Goal: Check status: Check status

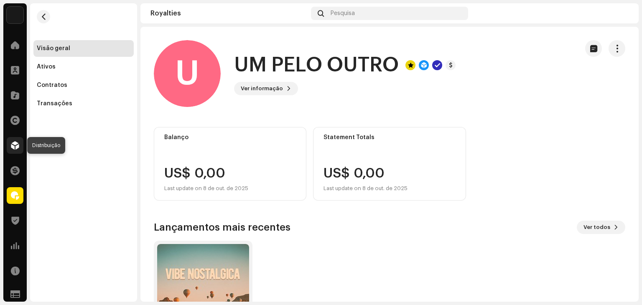
click at [15, 146] on span at bounding box center [15, 145] width 8 height 7
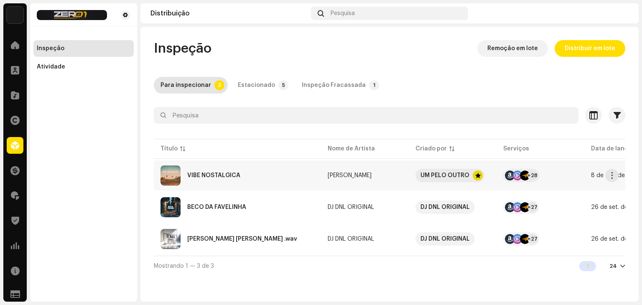
click at [311, 175] on div "VIBE NOSTALGICA" at bounding box center [237, 175] width 154 height 20
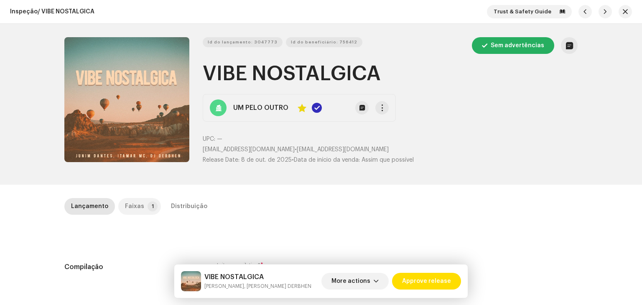
click at [133, 203] on div "Faixas" at bounding box center [134, 206] width 19 height 17
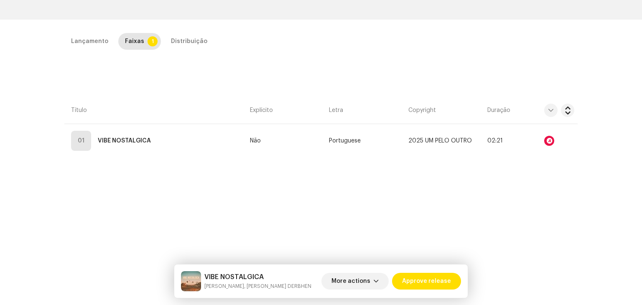
scroll to position [198, 0]
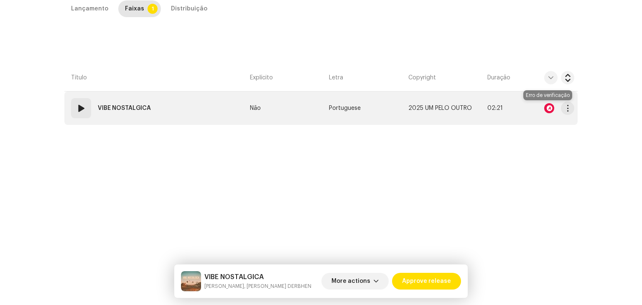
click at [549, 106] on div at bounding box center [549, 108] width 10 height 10
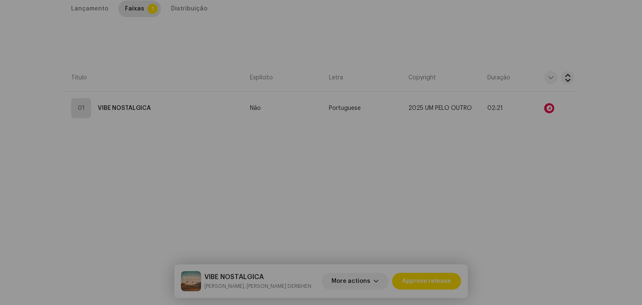
click at [484, 188] on div "Audio Recognition by AcrCloud is still processing the audio file. Do NOT approv…" at bounding box center [321, 152] width 642 height 305
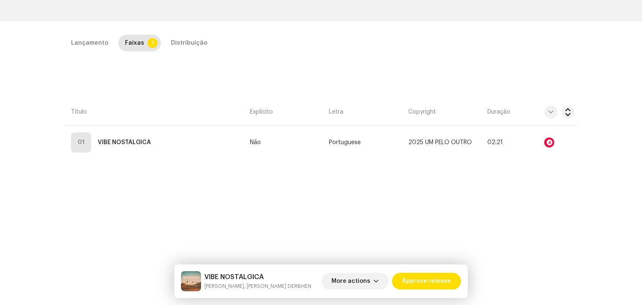
scroll to position [167, 0]
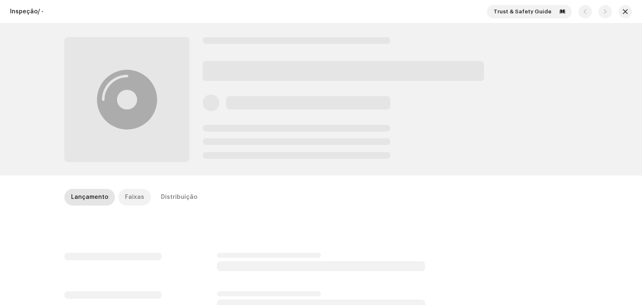
click at [138, 198] on p-tab "Faixas" at bounding box center [134, 197] width 33 height 17
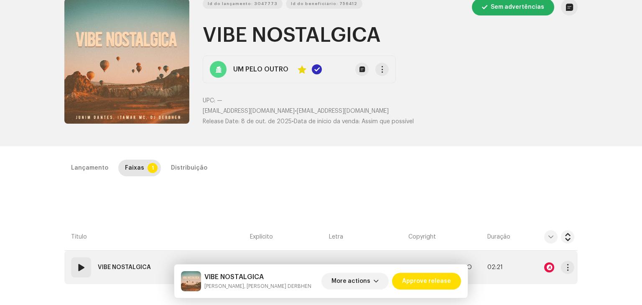
scroll to position [42, 0]
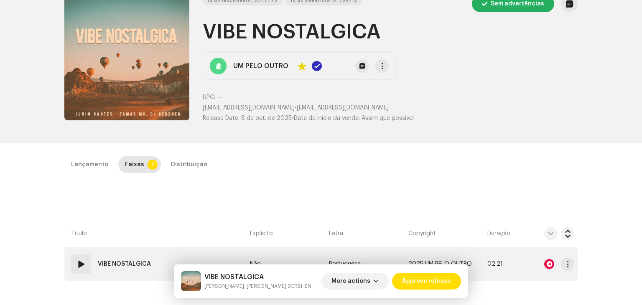
click at [548, 266] on div at bounding box center [549, 264] width 10 height 10
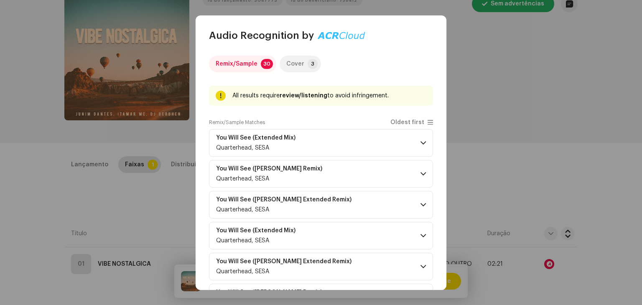
click at [299, 68] on div "Cover" at bounding box center [295, 64] width 18 height 17
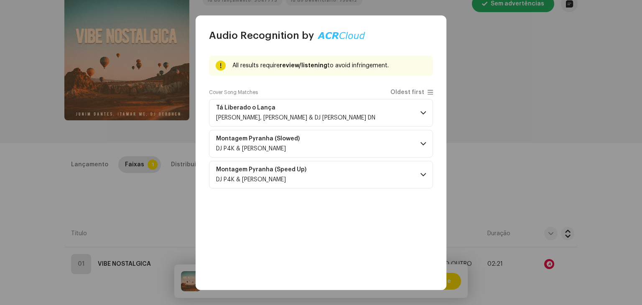
scroll to position [32, 0]
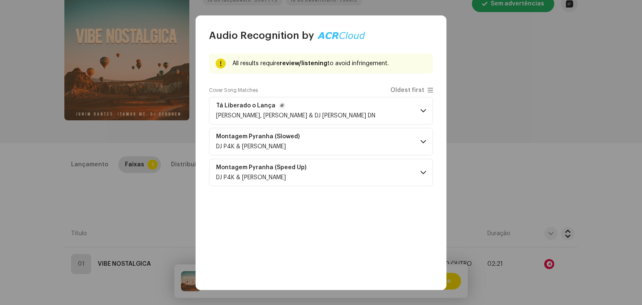
click at [415, 109] on p-accordion-header "Tá Liberado o Lança [PERSON_NAME], [PERSON_NAME] & DJ [PERSON_NAME] DN" at bounding box center [321, 111] width 224 height 28
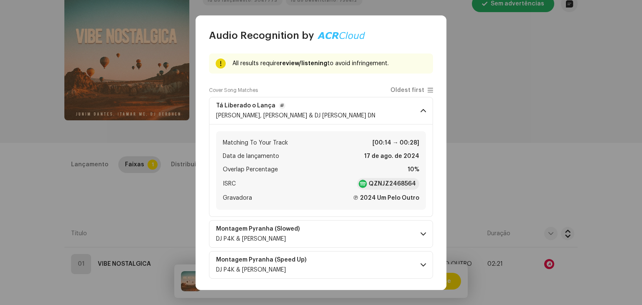
click at [415, 109] on p-accordion-header "Tá Liberado o Lança Itamar Mc, Mc Bryan SS & DJ RAFINHA DN" at bounding box center [321, 111] width 224 height 28
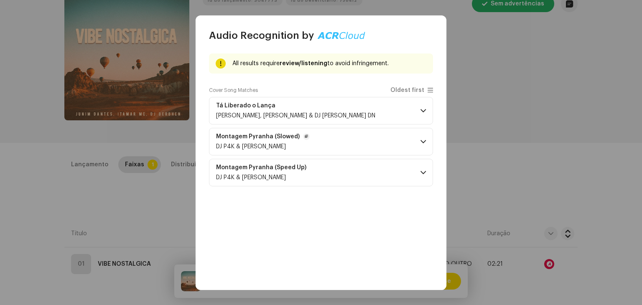
click at [413, 151] on p-accordion-header "Montagem Pyranha (Slowed) DJ P4K & Itamar Mc" at bounding box center [321, 142] width 224 height 28
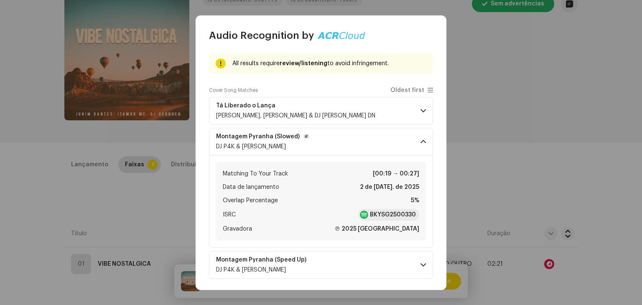
click at [413, 151] on p-accordion-header "Montagem Pyranha (Slowed) DJ P4K & Itamar Mc" at bounding box center [321, 142] width 224 height 28
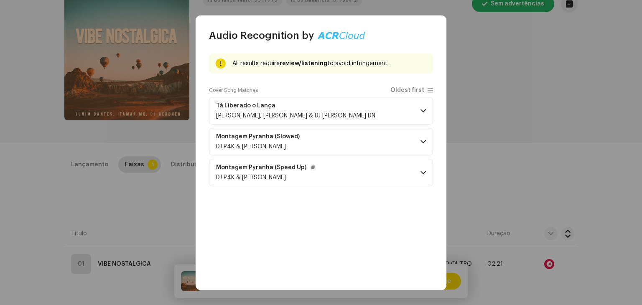
click at [413, 168] on p-accordion-header "Montagem Pyranha (Speed Up) DJ P4K & Itamar Mc" at bounding box center [321, 173] width 224 height 28
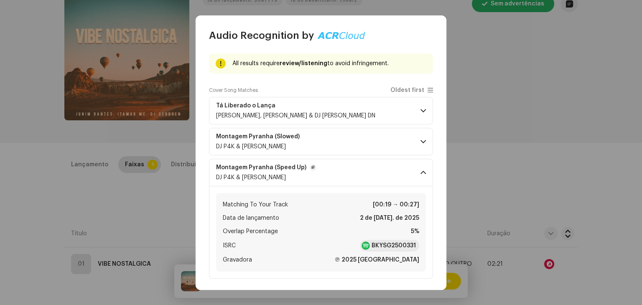
click at [413, 168] on p-accordion-header "Montagem Pyranha (Speed Up) DJ P4K & Itamar Mc" at bounding box center [321, 173] width 224 height 28
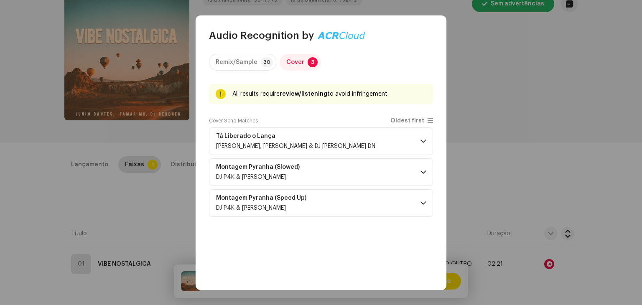
scroll to position [0, 0]
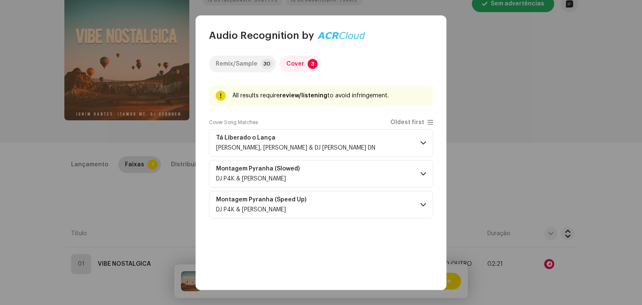
click at [259, 65] on p-tab "Remix/Sample 30" at bounding box center [242, 64] width 67 height 17
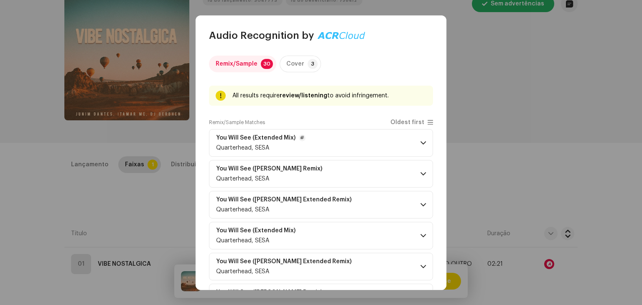
click at [420, 141] on span at bounding box center [422, 143] width 5 height 7
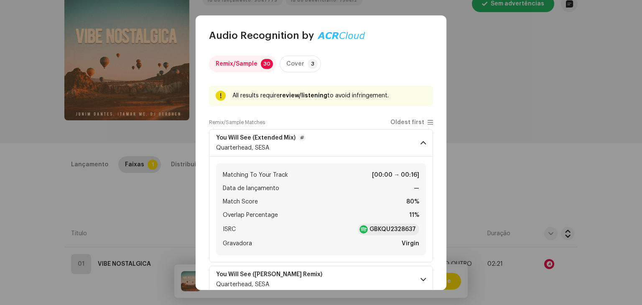
click at [420, 141] on span at bounding box center [422, 143] width 5 height 7
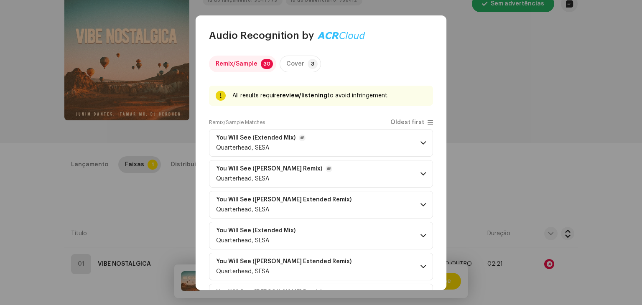
click at [416, 169] on p-accordion-header "You Will See (Matt Sassari Remix) Quarterhead, SESA" at bounding box center [321, 174] width 224 height 28
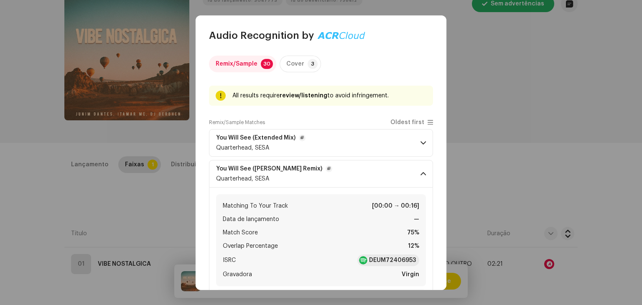
click at [416, 169] on p-accordion-header "You Will See (Matt Sassari Remix) Quarterhead, SESA" at bounding box center [321, 174] width 224 height 28
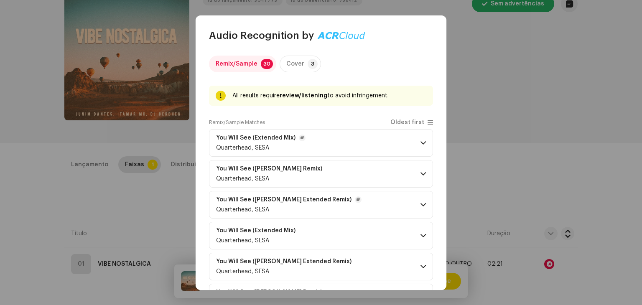
click at [419, 197] on p-accordion-header "You Will See (Matt Sassari Extended Remix) Quarterhead, SESA" at bounding box center [321, 205] width 224 height 28
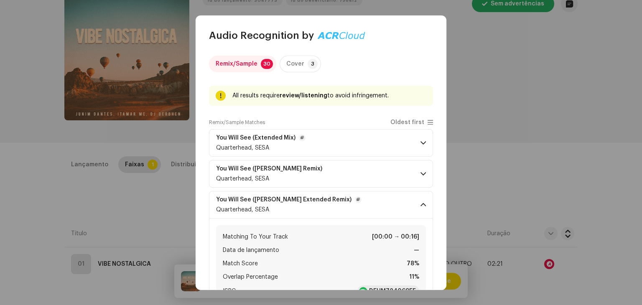
click at [419, 197] on p-accordion-header "You Will See (Matt Sassari Extended Remix) Quarterhead, SESA" at bounding box center [321, 205] width 224 height 28
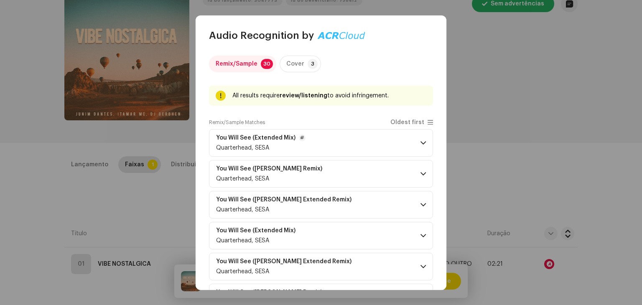
click at [417, 146] on p-accordion-header "You Will See (Extended Mix) Quarterhead, SESA" at bounding box center [321, 143] width 224 height 28
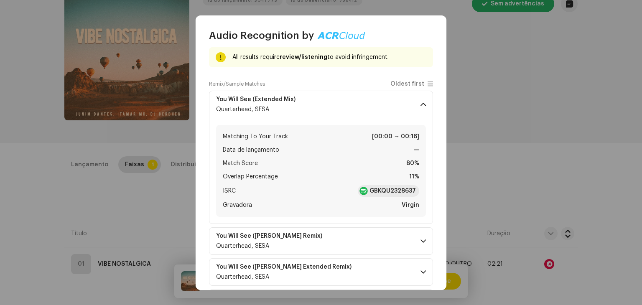
scroll to position [42, 0]
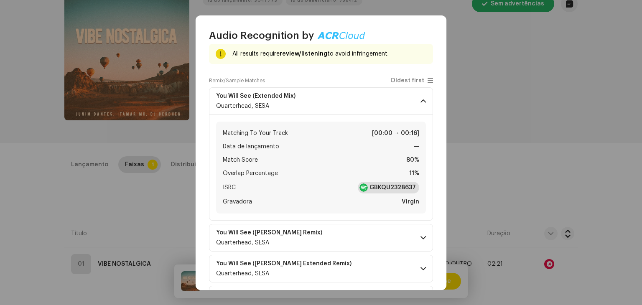
click at [393, 186] on strong "GBKQU2328637" at bounding box center [392, 187] width 46 height 8
click at [411, 234] on p-accordion-header "You Will See (Matt Sassari Remix) Quarterhead, SESA" at bounding box center [321, 238] width 224 height 28
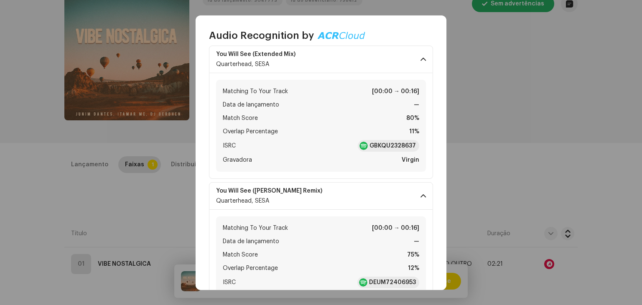
scroll to position [209, 0]
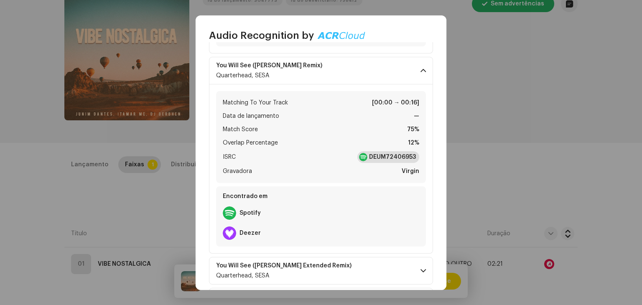
click at [391, 151] on div "DEUM72406953" at bounding box center [388, 157] width 62 height 12
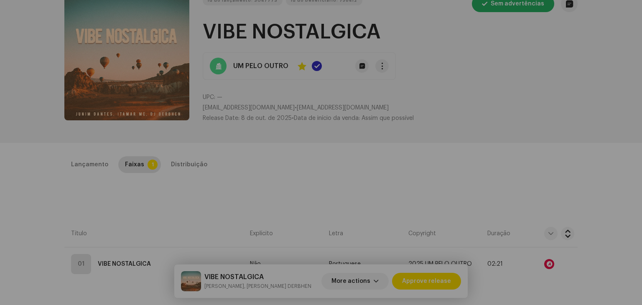
click at [133, 196] on div "Audio Recognition by Remix/Sample 30 Cover 3 All results require review/listeni…" at bounding box center [321, 152] width 642 height 305
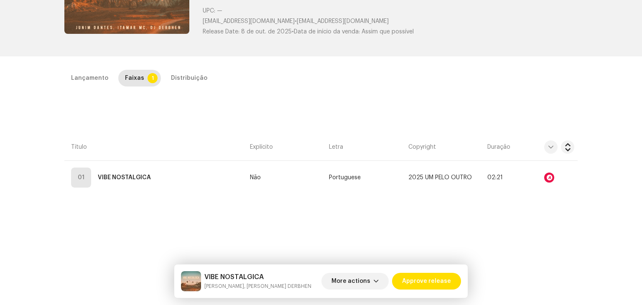
scroll to position [167, 0]
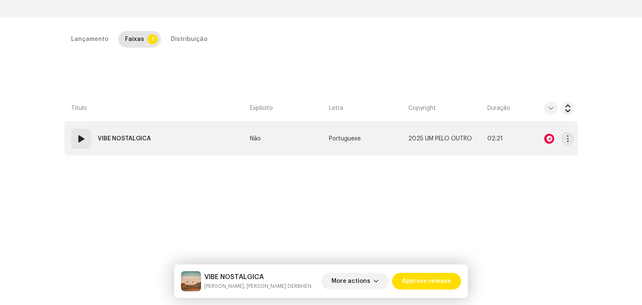
click at [80, 136] on span at bounding box center [81, 139] width 10 height 10
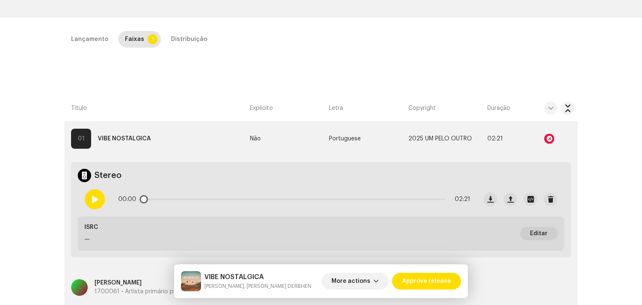
click at [94, 193] on div at bounding box center [95, 199] width 20 height 20
click at [219, 95] on th "Título" at bounding box center [155, 108] width 182 height 27
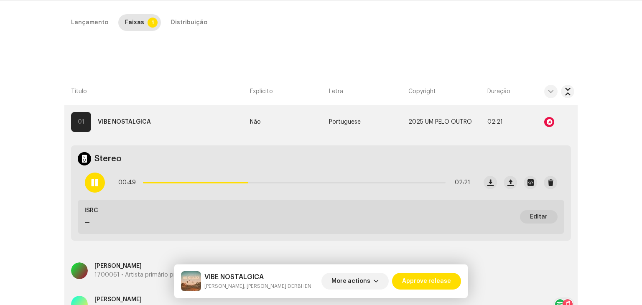
scroll to position [209, 0]
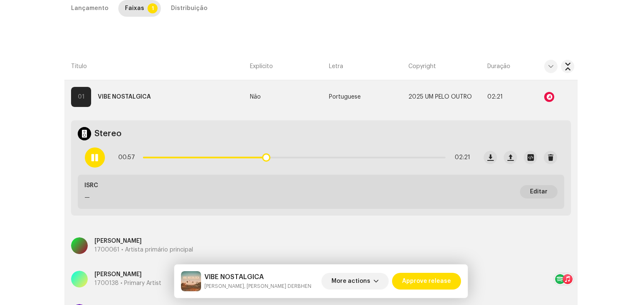
click at [91, 157] on span at bounding box center [94, 157] width 7 height 7
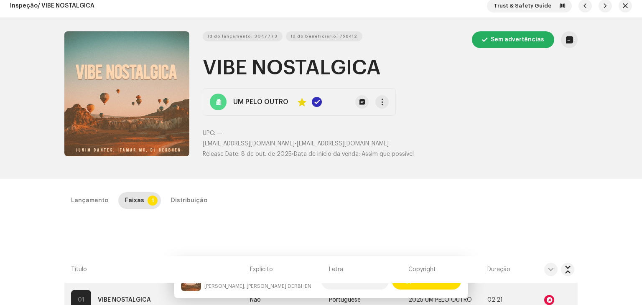
scroll to position [0, 0]
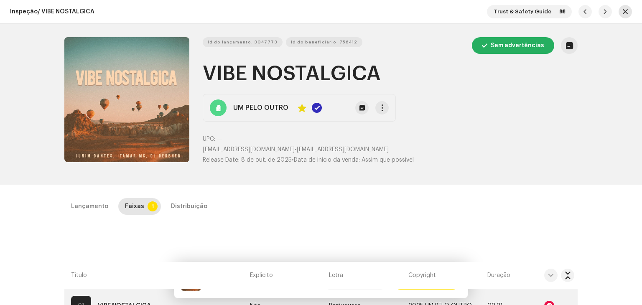
click at [628, 11] on button "button" at bounding box center [624, 11] width 13 height 13
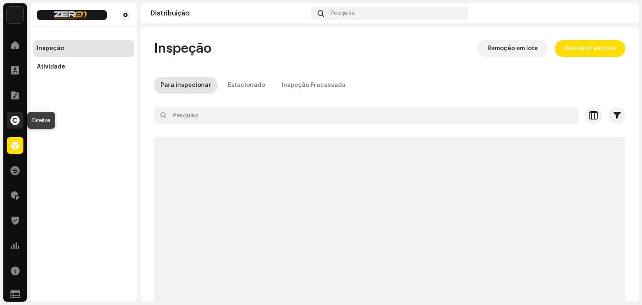
click at [12, 121] on span at bounding box center [14, 120] width 9 height 7
click at [15, 98] on span at bounding box center [15, 95] width 8 height 7
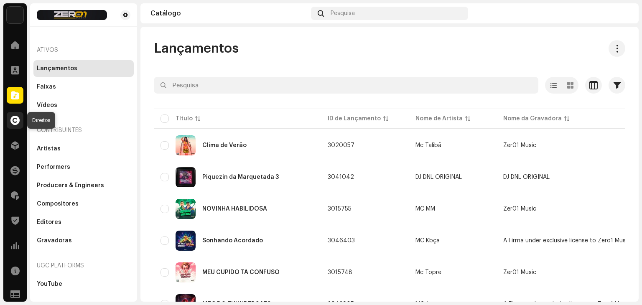
click at [14, 126] on div at bounding box center [15, 120] width 17 height 17
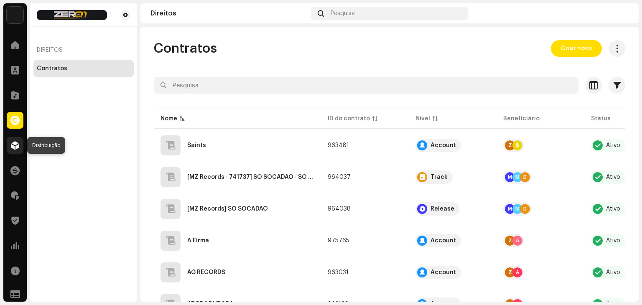
click at [14, 142] on span at bounding box center [15, 145] width 8 height 7
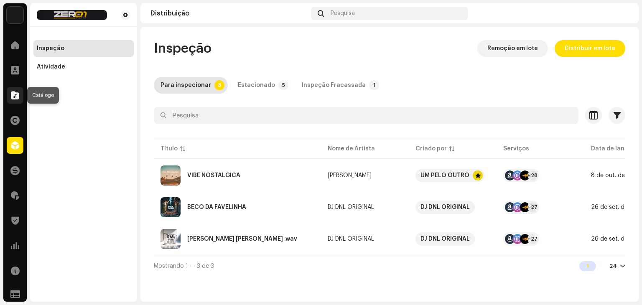
click at [12, 101] on div at bounding box center [15, 95] width 17 height 17
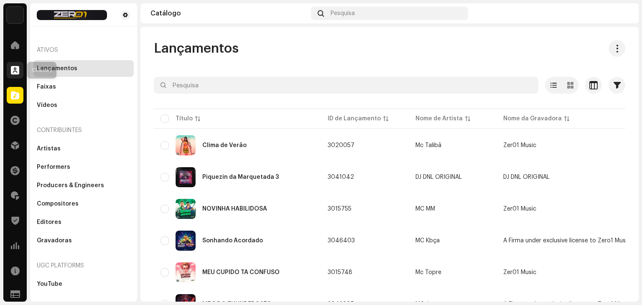
click at [14, 67] on span at bounding box center [15, 70] width 8 height 7
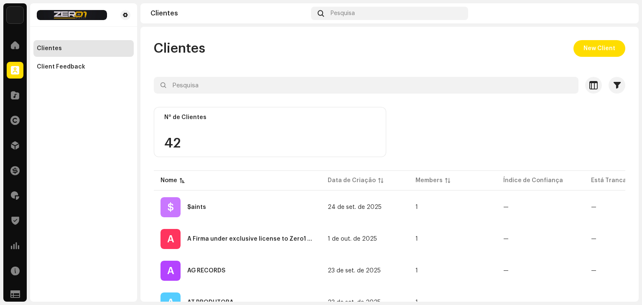
click at [102, 151] on div "Clientes Client Feedback" at bounding box center [83, 152] width 107 height 298
click at [12, 44] on span at bounding box center [15, 45] width 8 height 7
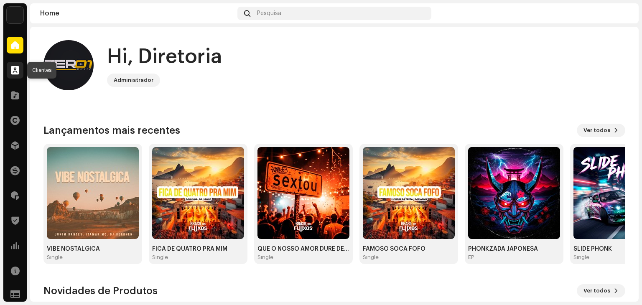
click at [19, 69] on div at bounding box center [15, 70] width 17 height 17
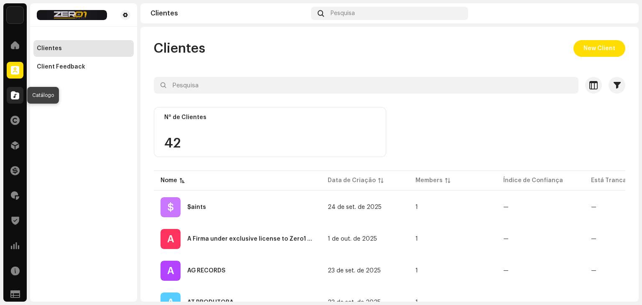
click at [19, 91] on div at bounding box center [15, 95] width 17 height 17
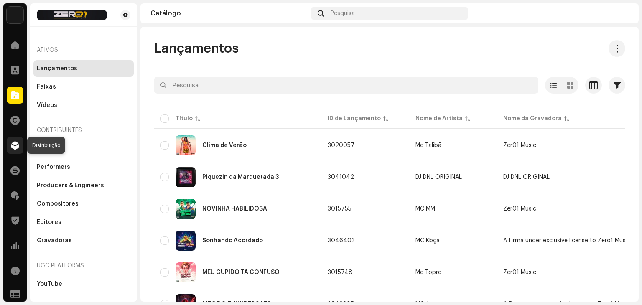
click at [11, 142] on span at bounding box center [15, 145] width 8 height 7
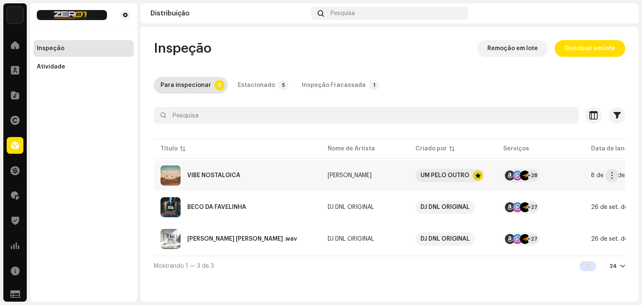
click at [229, 171] on div "VIBE NOSTALGICA" at bounding box center [237, 175] width 154 height 20
